Goal: Information Seeking & Learning: Understand process/instructions

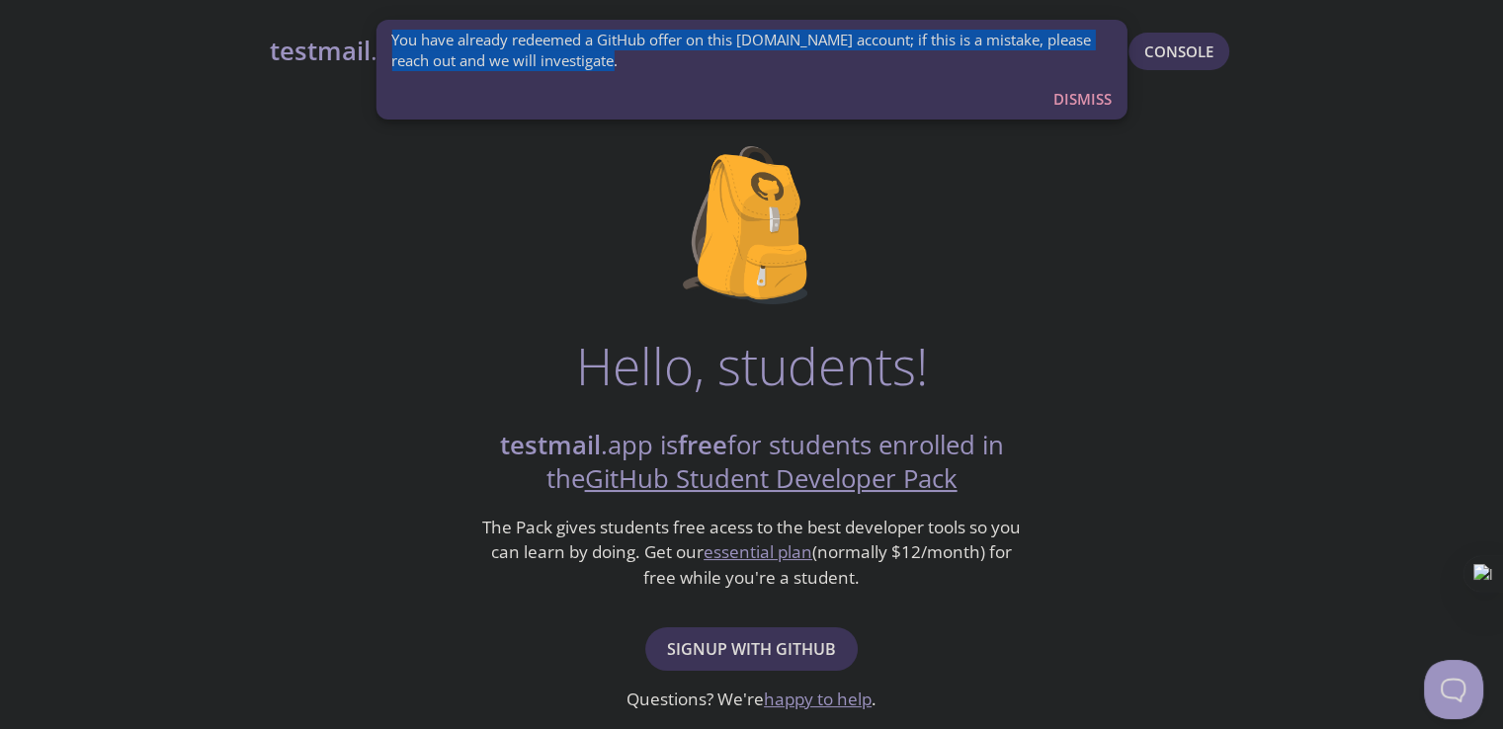
drag, startPoint x: 591, startPoint y: 64, endPoint x: 391, endPoint y: 37, distance: 201.5
click at [391, 36] on span "You have already redeemed a GitHub offer on this [DOMAIN_NAME] account; if this…" at bounding box center [751, 51] width 720 height 42
copy span "You have already redeemed a GitHub offer on this [DOMAIN_NAME] account; if this…"
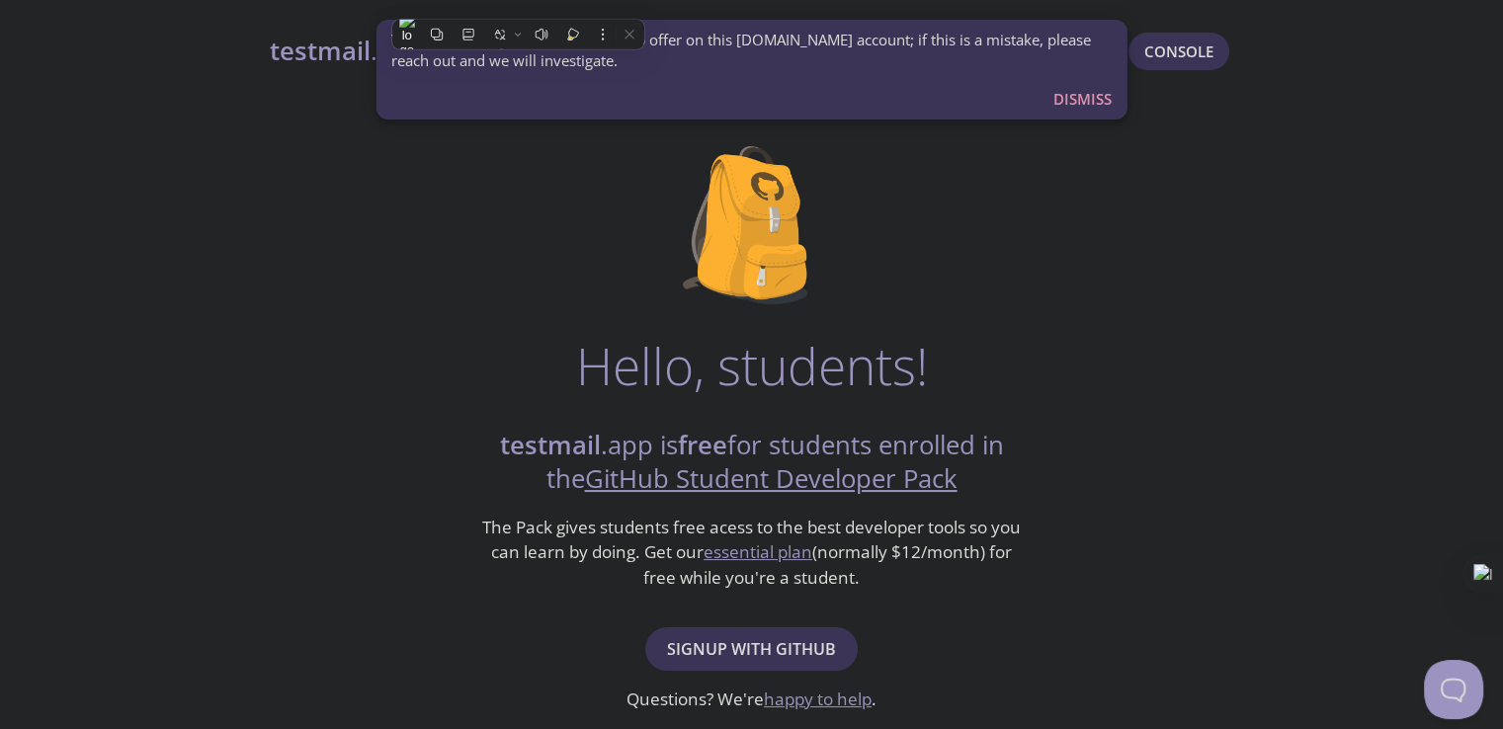
click at [853, 248] on div "Hello, students! testmail .app is free for students enrolled in the GitHub Stud…" at bounding box center [752, 718] width 964 height 1206
click at [280, 44] on strong "testmail" at bounding box center [320, 51] width 101 height 35
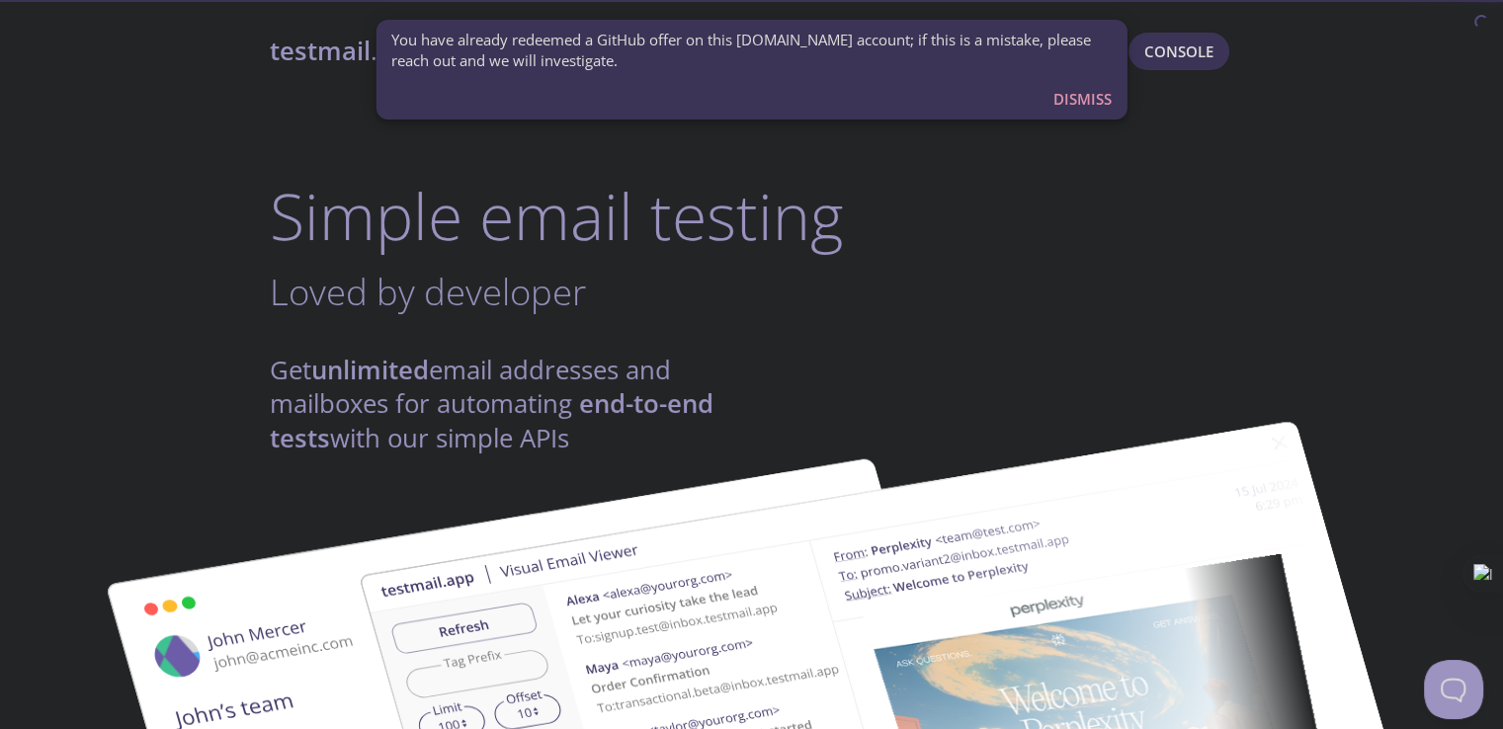
click at [1087, 93] on span "Dismiss" at bounding box center [1082, 99] width 58 height 26
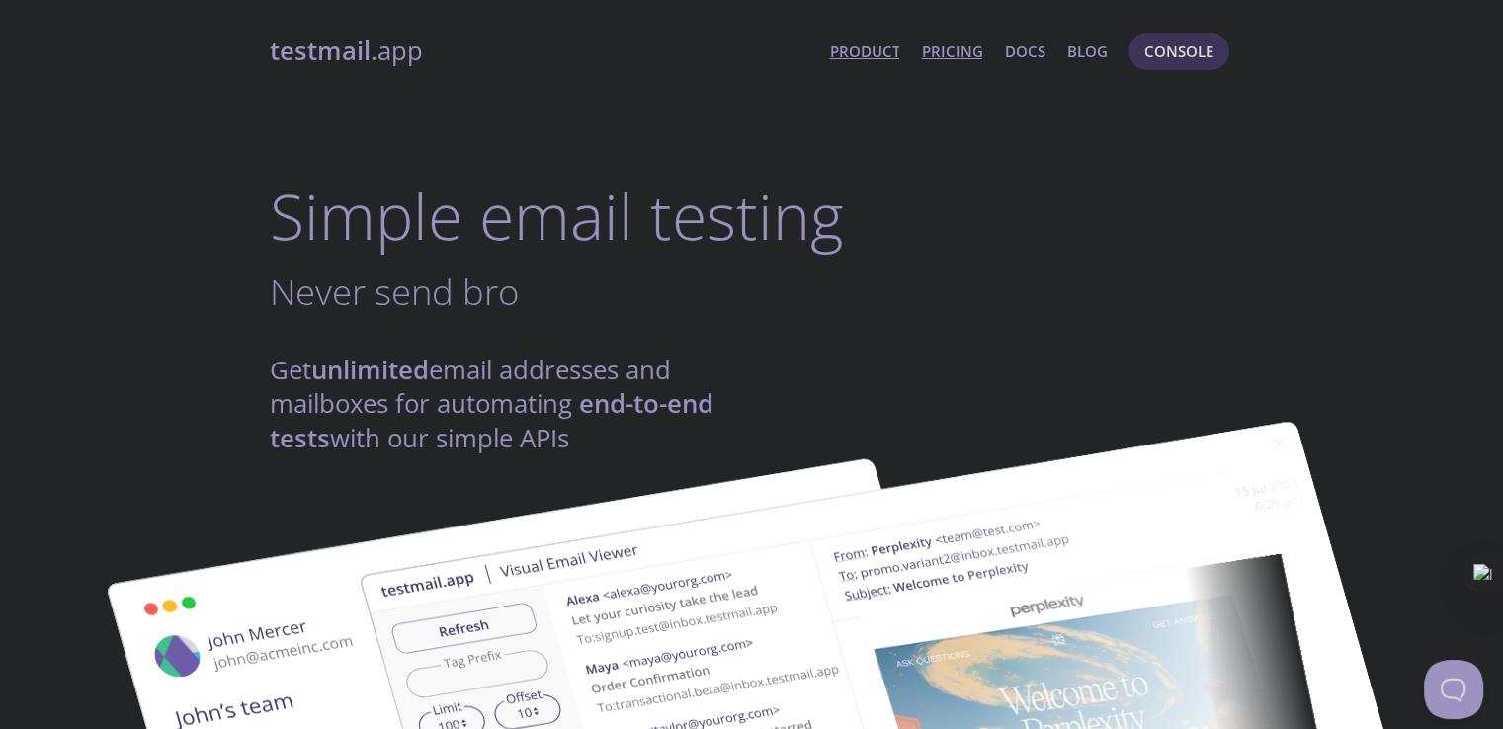
click at [965, 53] on link "Pricing" at bounding box center [951, 52] width 61 height 26
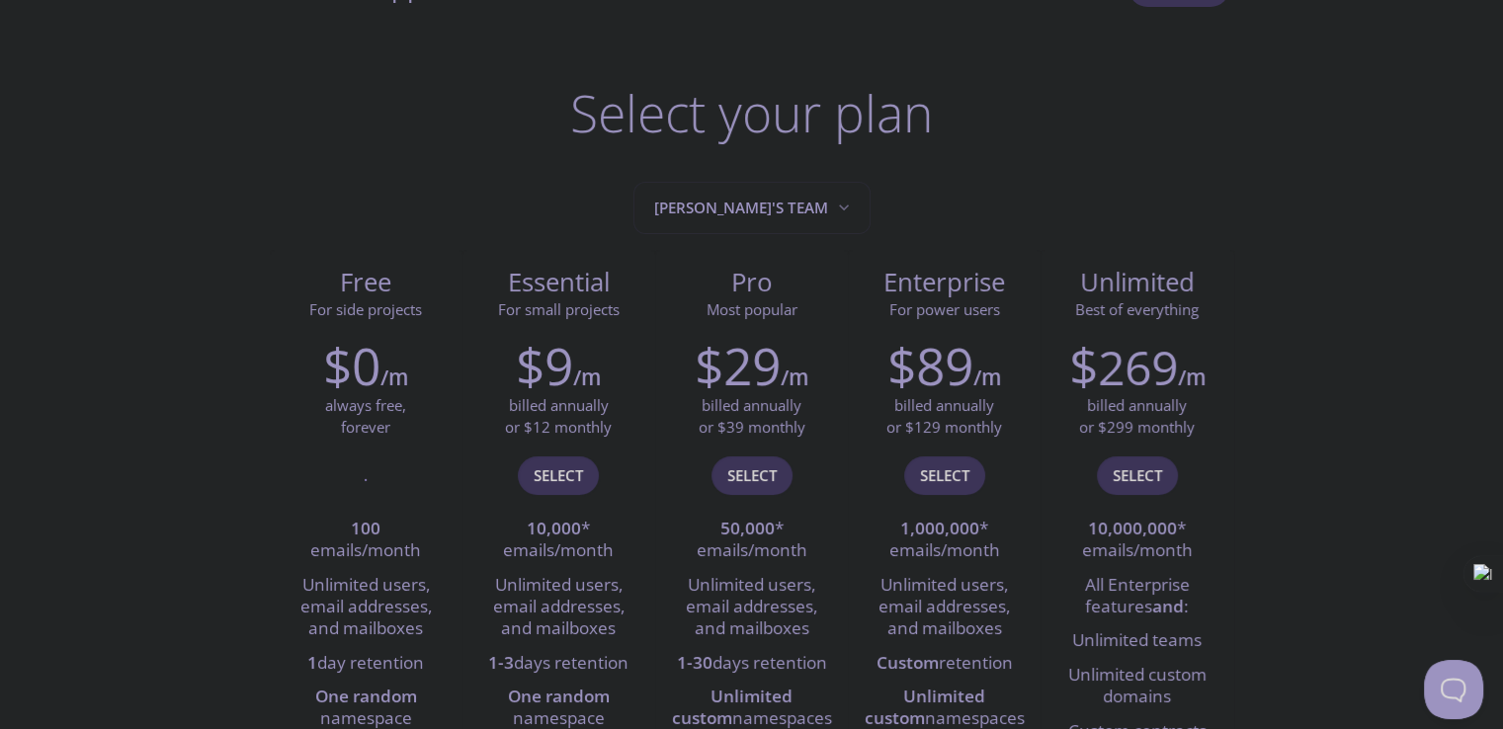
scroll to position [99, 0]
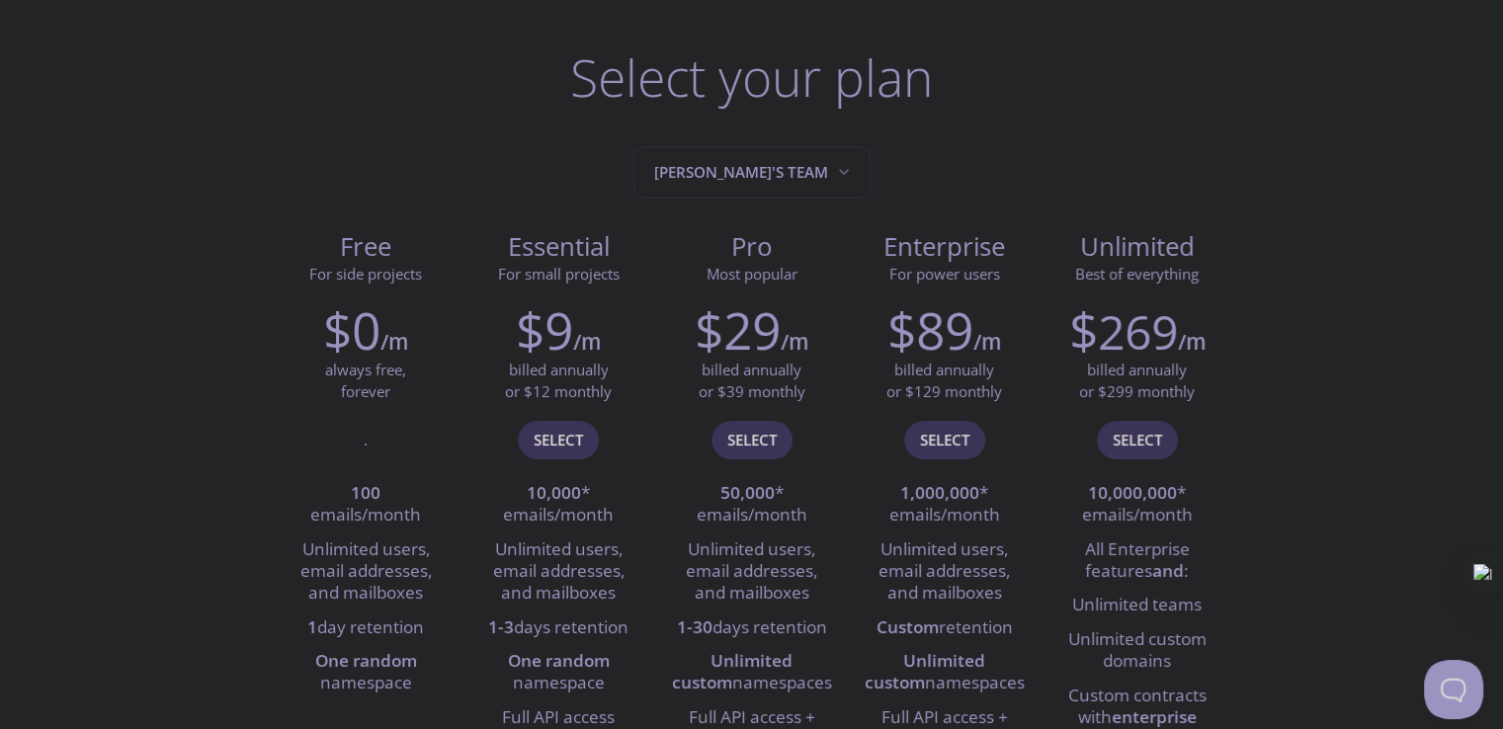
click at [834, 177] on icon "Elgharbi's team" at bounding box center [844, 172] width 20 height 20
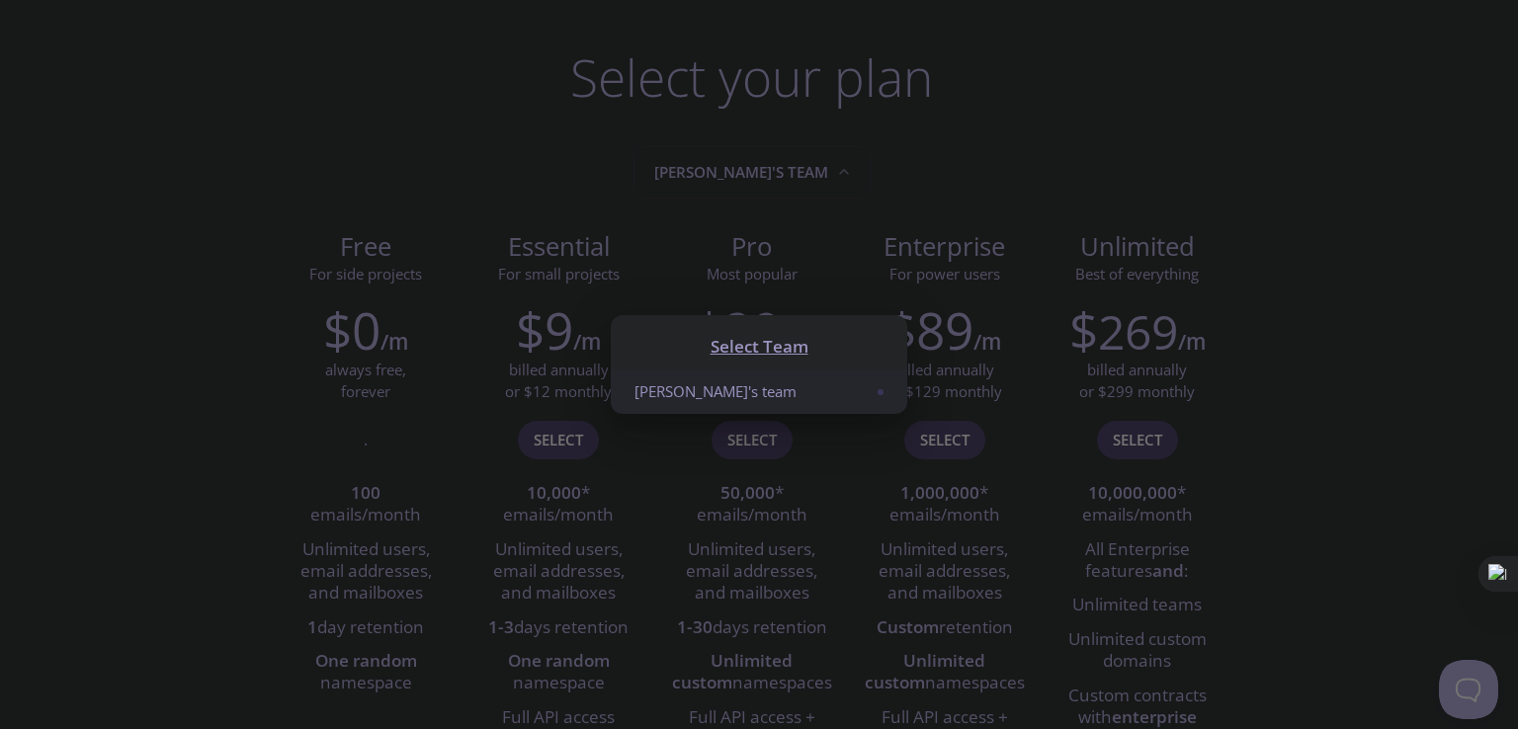
click at [728, 390] on li "[PERSON_NAME]'s team" at bounding box center [759, 392] width 296 height 44
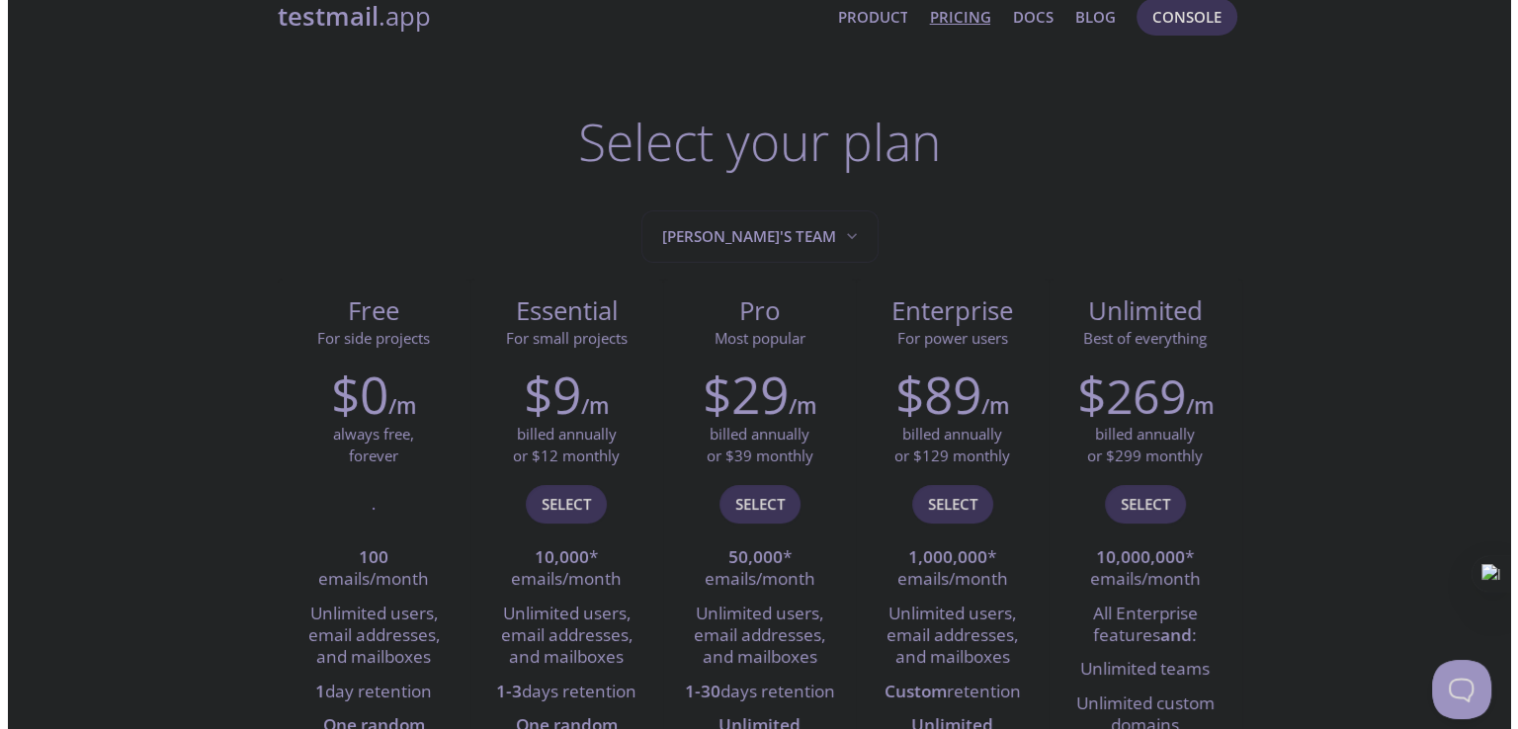
scroll to position [0, 0]
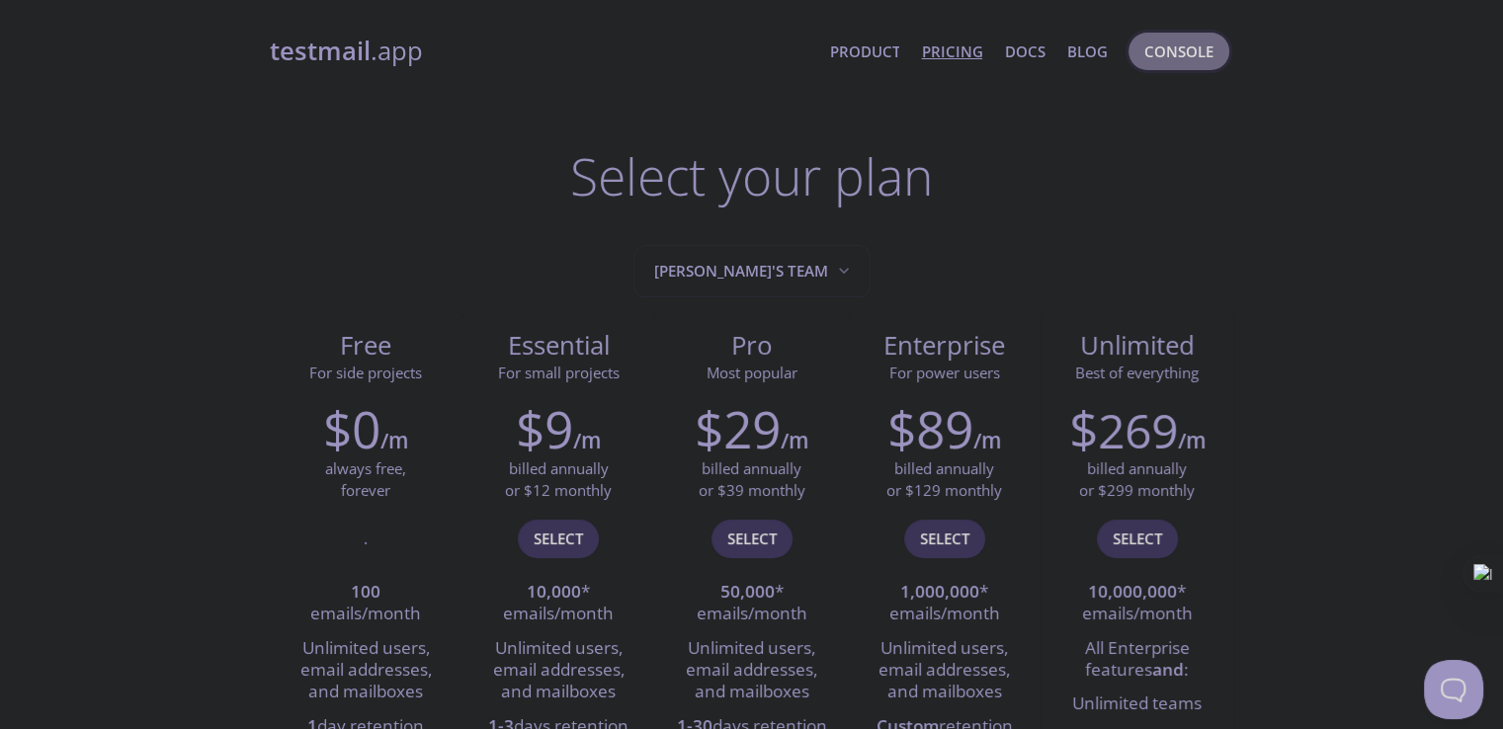
click at [1155, 52] on span "Console" at bounding box center [1178, 52] width 69 height 26
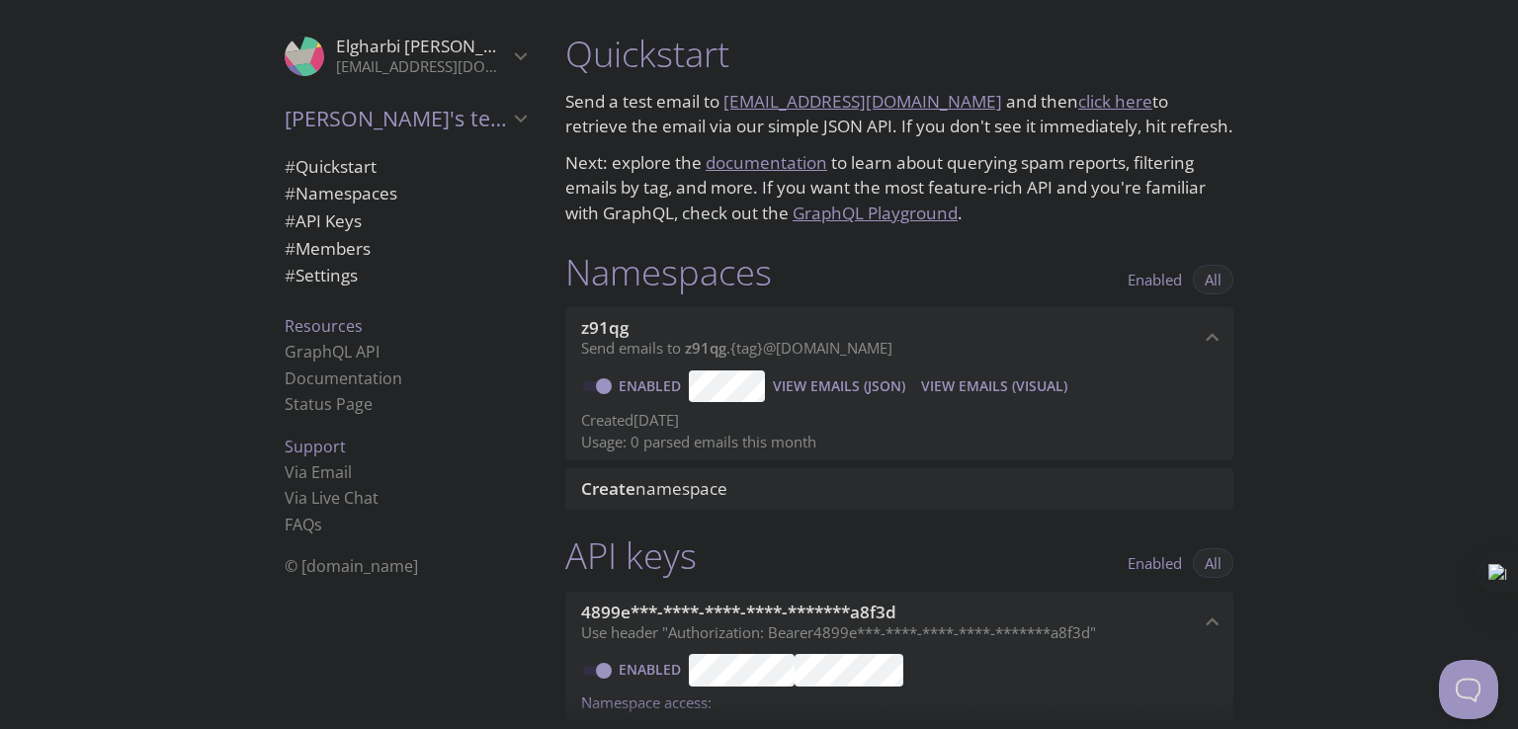
click at [1328, 115] on div "Quickstart Send a test email to [EMAIL_ADDRESS][DOMAIN_NAME] and then click her…" at bounding box center [1033, 364] width 968 height 729
click at [360, 377] on link "Documentation" at bounding box center [344, 379] width 118 height 22
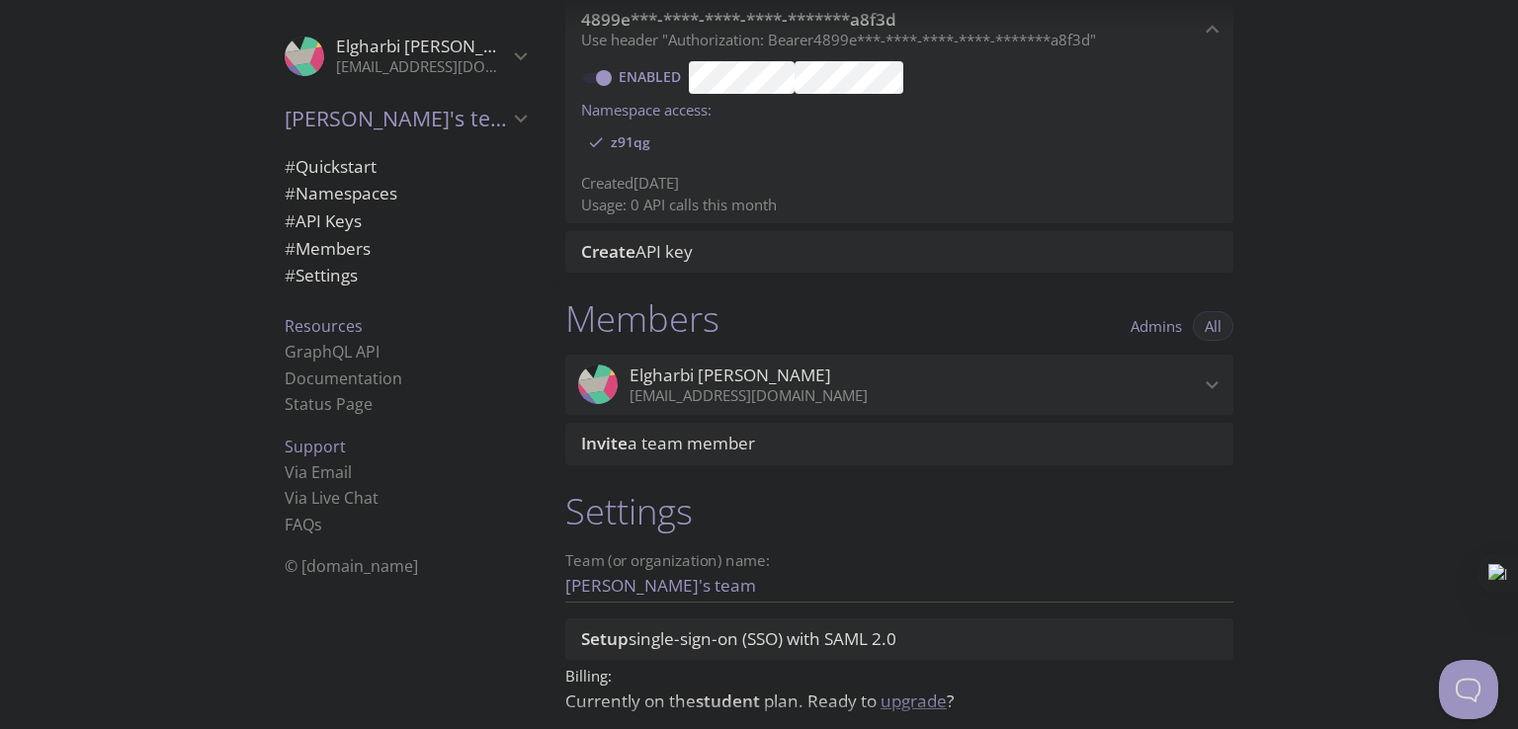
scroll to position [676, 0]
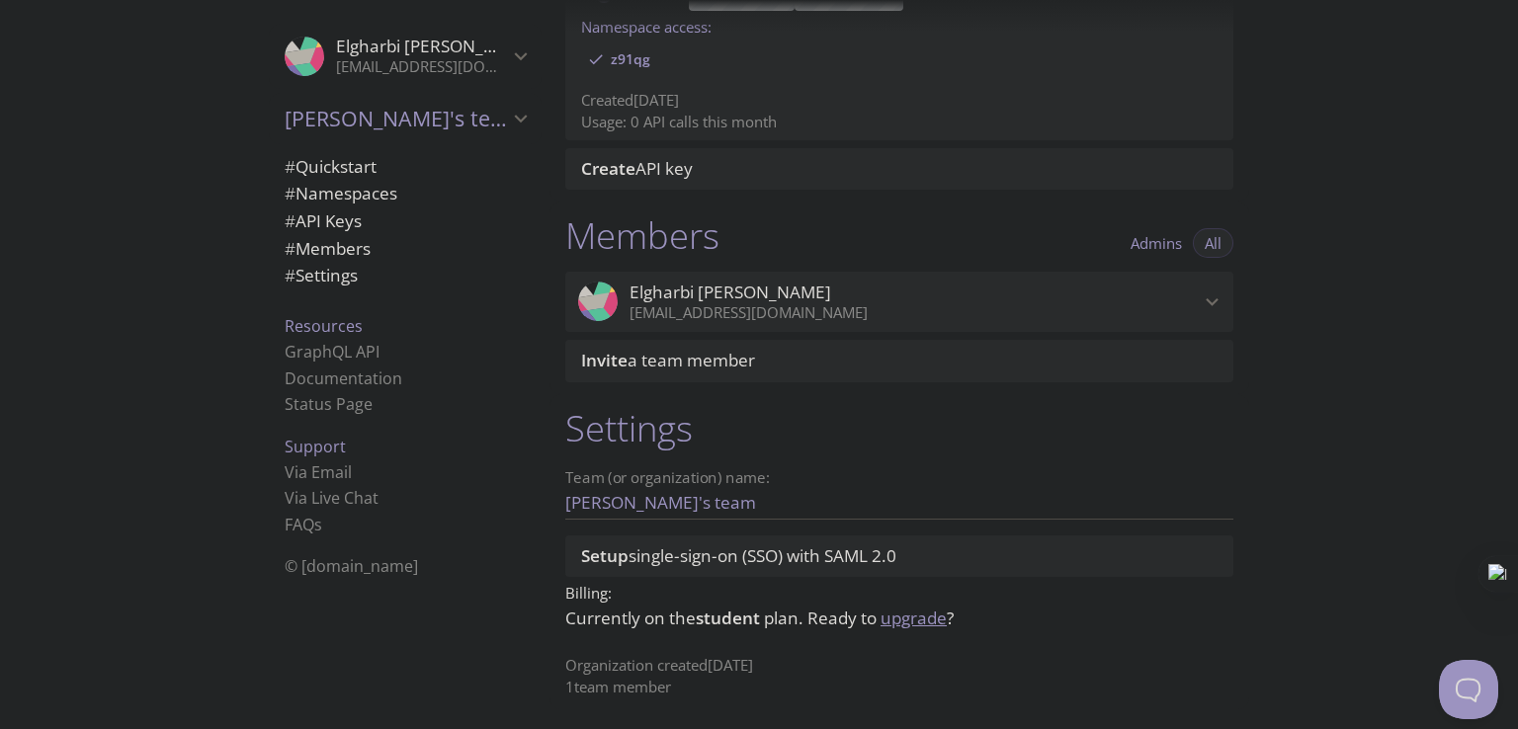
click at [385, 199] on span "# Namespaces" at bounding box center [341, 193] width 113 height 23
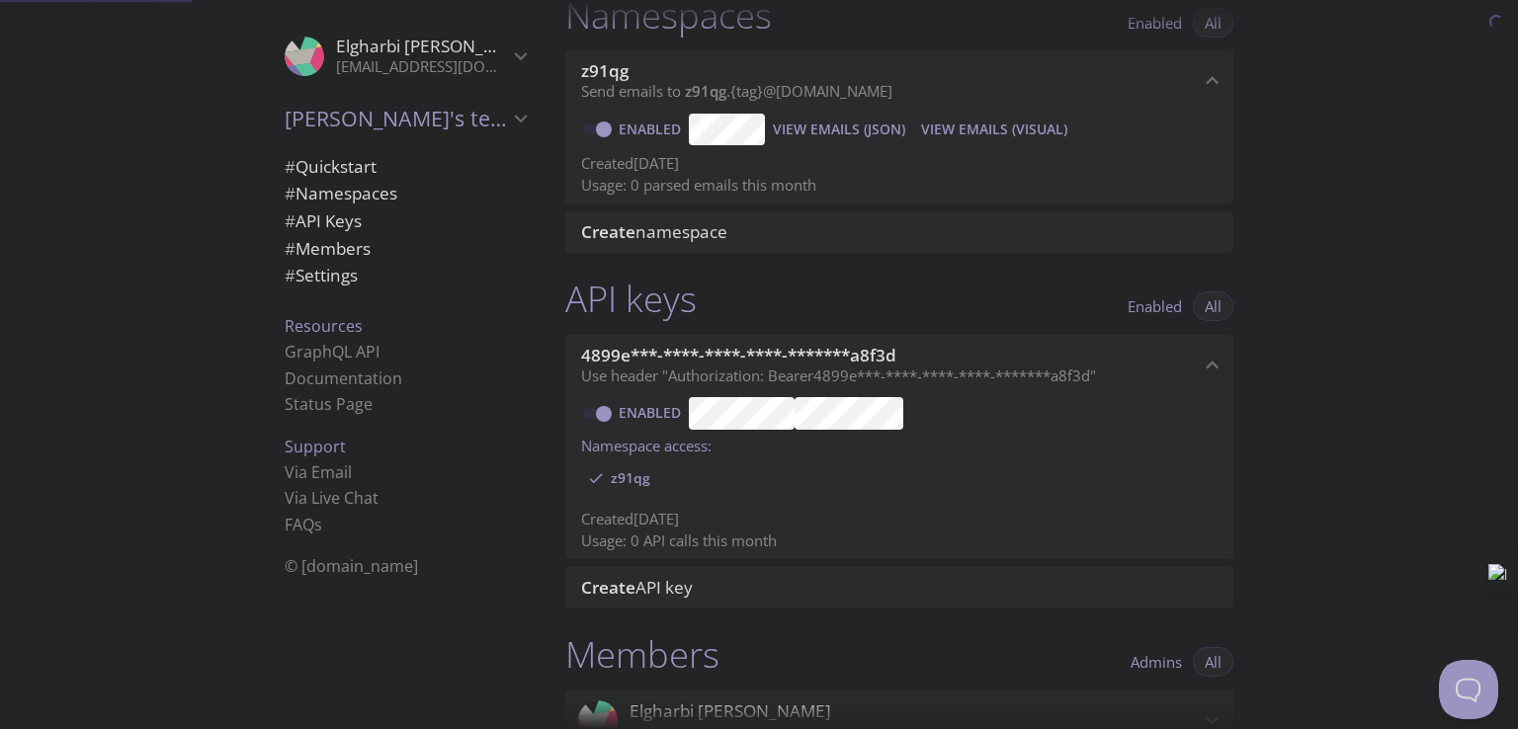
scroll to position [249, 0]
